Goal: Information Seeking & Learning: Learn about a topic

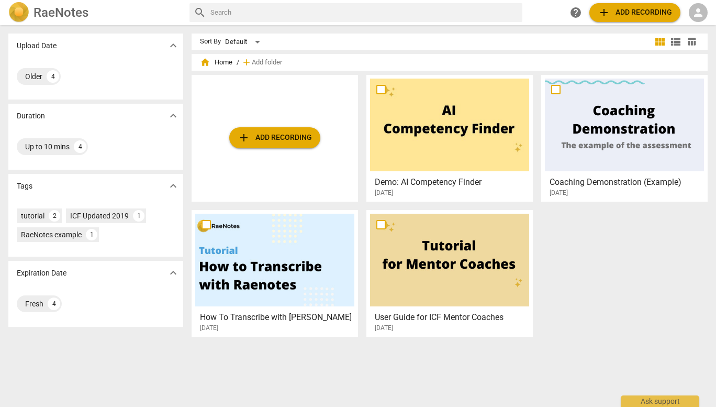
click at [700, 13] on span "person" at bounding box center [698, 12] width 13 height 13
click at [693, 21] on li "Login" at bounding box center [690, 25] width 38 height 25
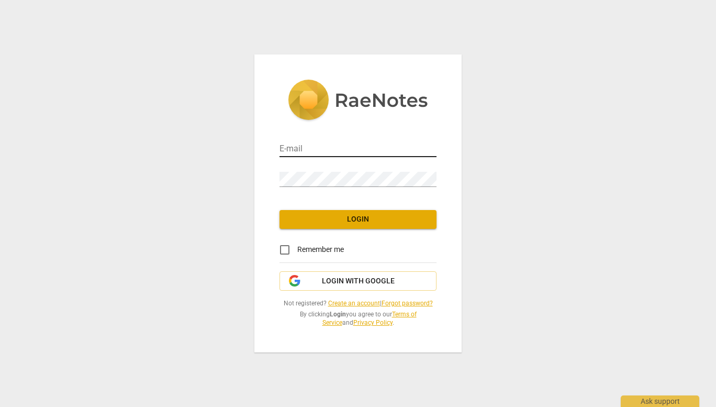
click at [389, 142] on input "email" at bounding box center [358, 149] width 157 height 15
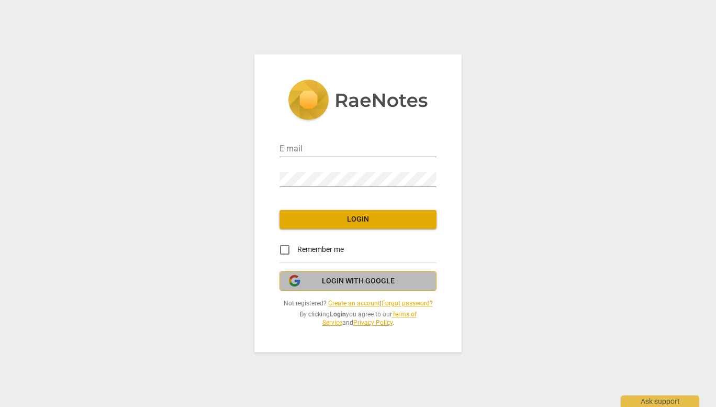
click at [309, 280] on span "Login with Google" at bounding box center [357, 281] width 139 height 10
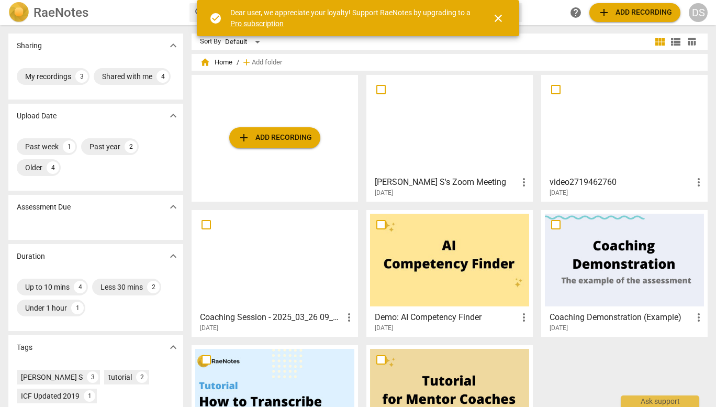
click at [500, 17] on span "close" at bounding box center [498, 18] width 13 height 13
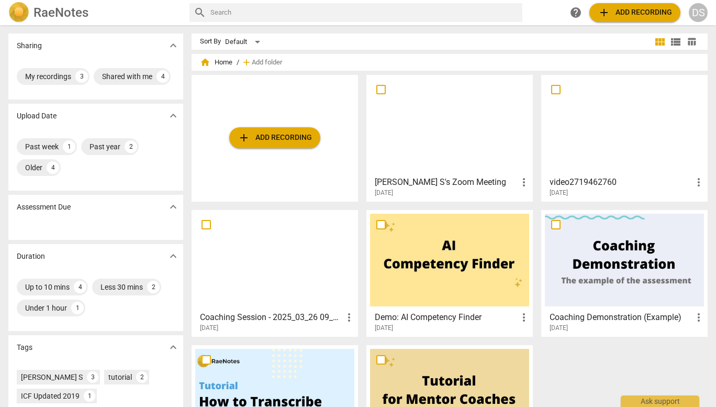
click at [522, 182] on span "more_vert" at bounding box center [524, 182] width 13 height 13
click at [483, 185] on div at bounding box center [358, 203] width 716 height 407
click at [440, 181] on h3 "[PERSON_NAME] S's Zoom Meeting" at bounding box center [446, 182] width 143 height 13
click at [440, 0] on html "RaeNotes search help add Add recording DS Sharing expand_more My recordings 3 S…" at bounding box center [358, 0] width 716 height 0
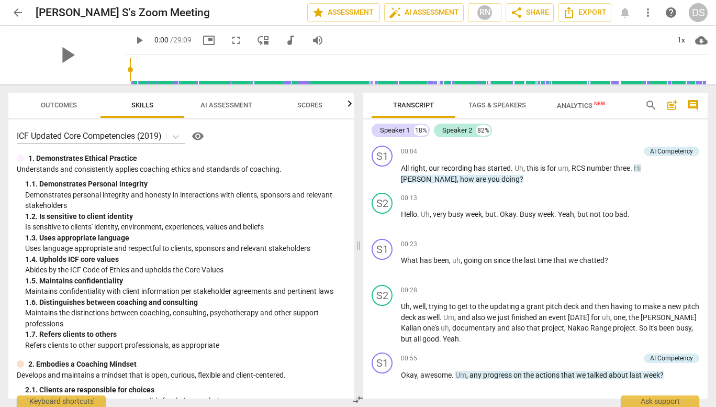
click at [238, 105] on span "AI Assessment" at bounding box center [226, 105] width 52 height 8
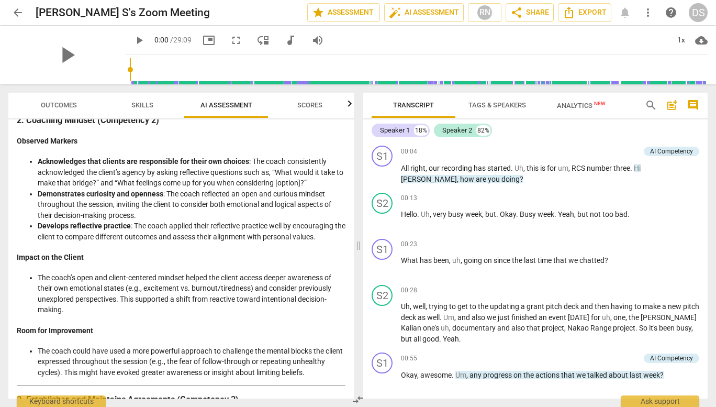
scroll to position [524, 0]
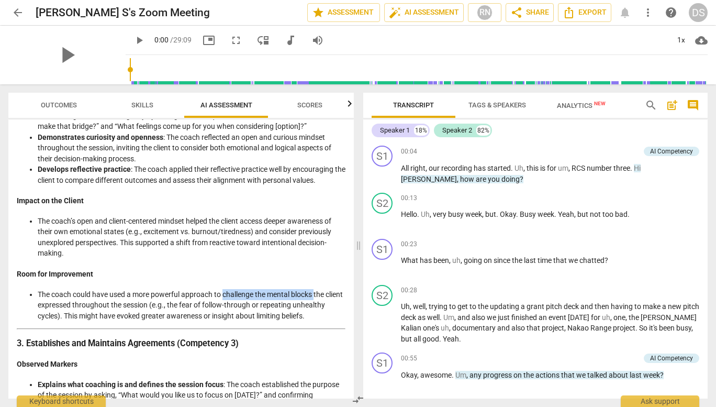
drag, startPoint x: 224, startPoint y: 294, endPoint x: 317, endPoint y: 295, distance: 93.2
click at [317, 295] on li "The coach could have used a more powerful approach to challenge the mental bloc…" at bounding box center [192, 305] width 308 height 32
copy li "challenge the mental blocks"
